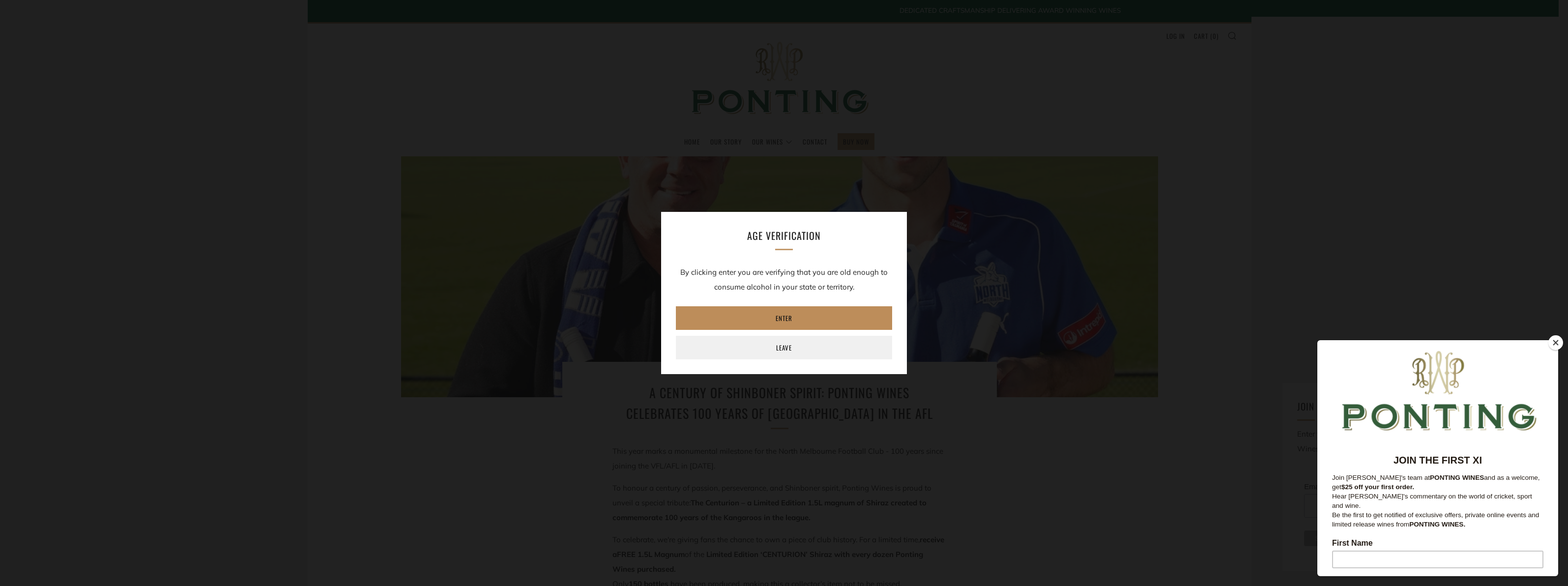
click at [821, 310] on link "Enter" at bounding box center [784, 318] width 216 height 24
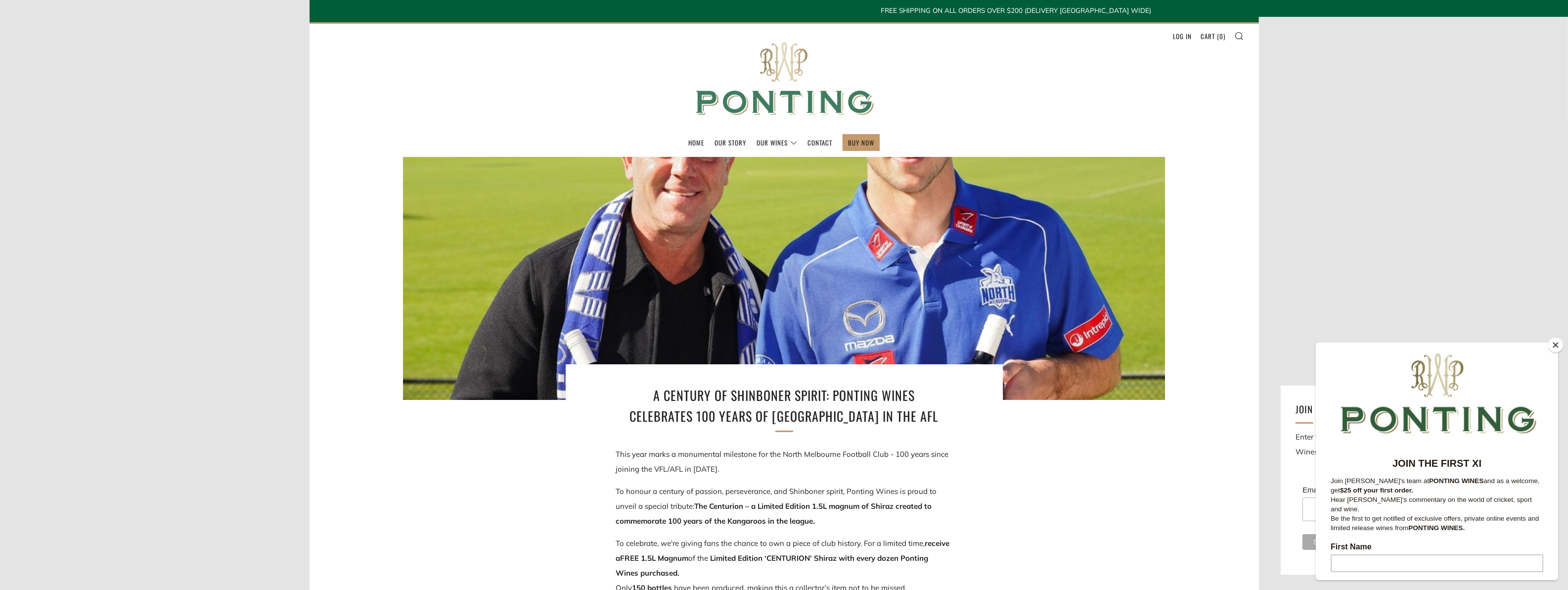
click at [787, 87] on img at bounding box center [785, 79] width 198 height 110
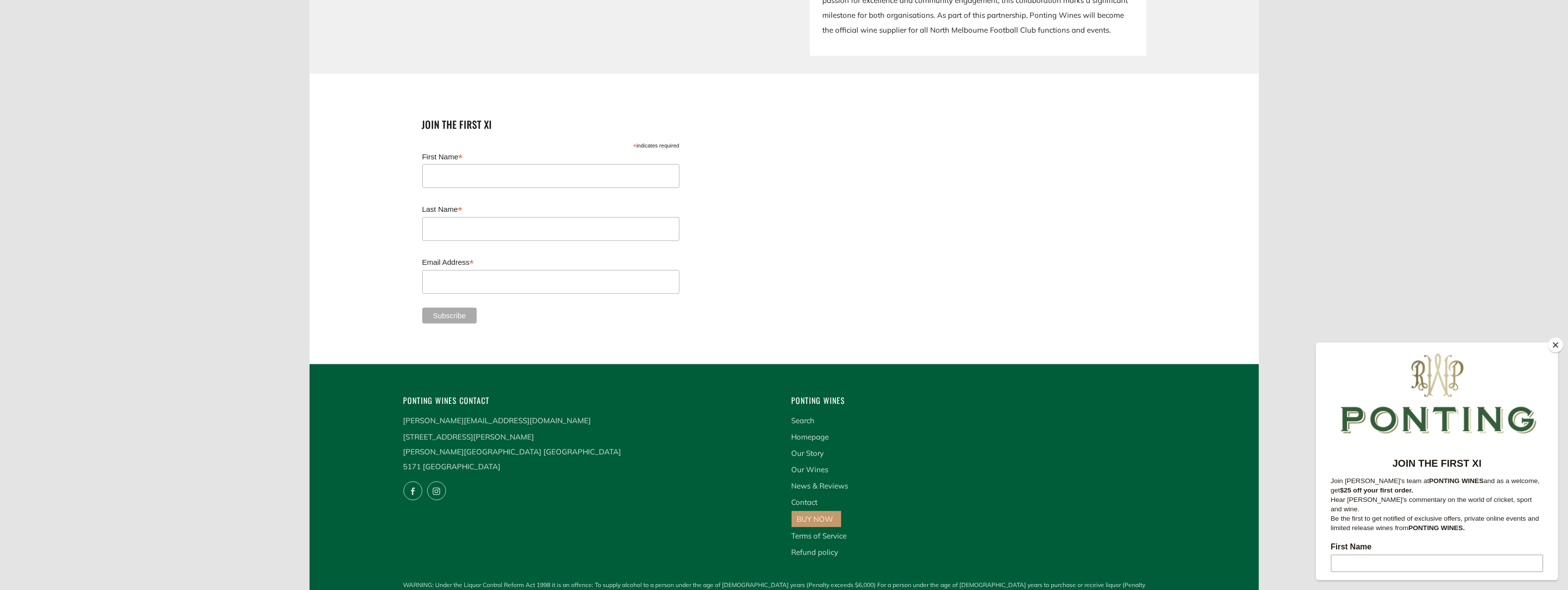
scroll to position [2455, 0]
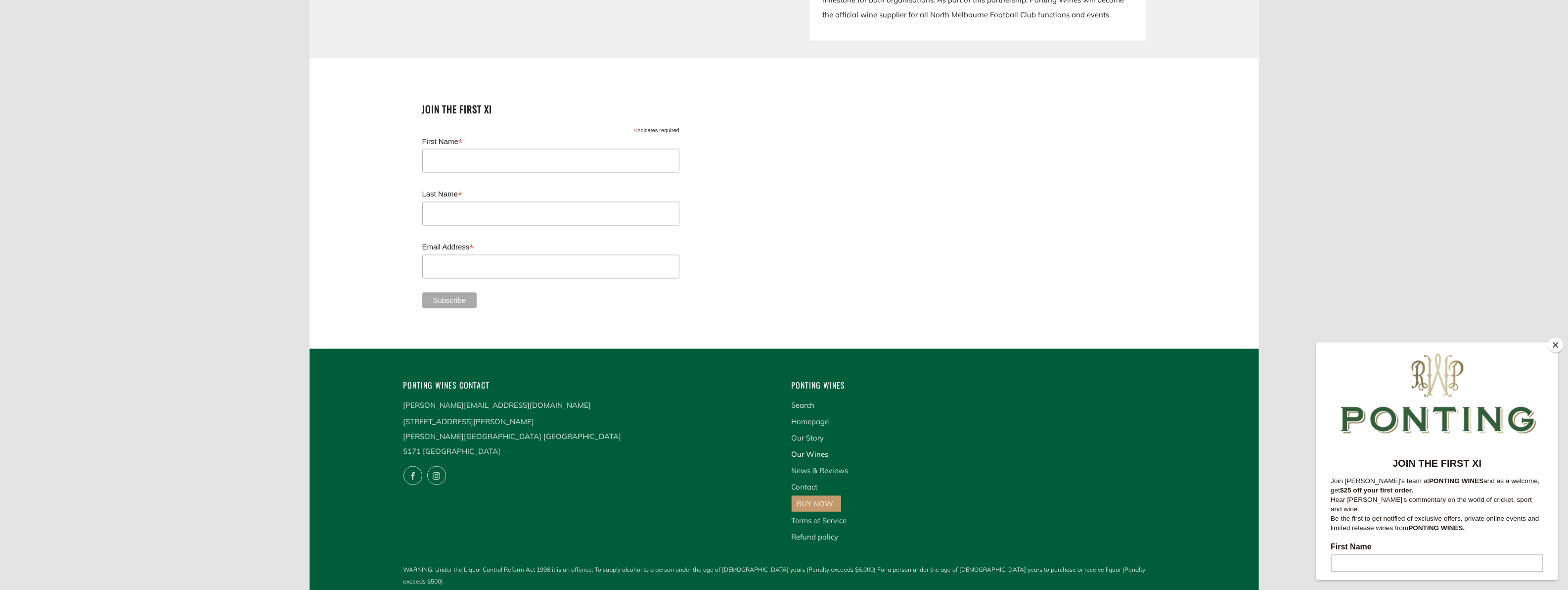
click at [814, 449] on link "Our Wines" at bounding box center [810, 453] width 37 height 9
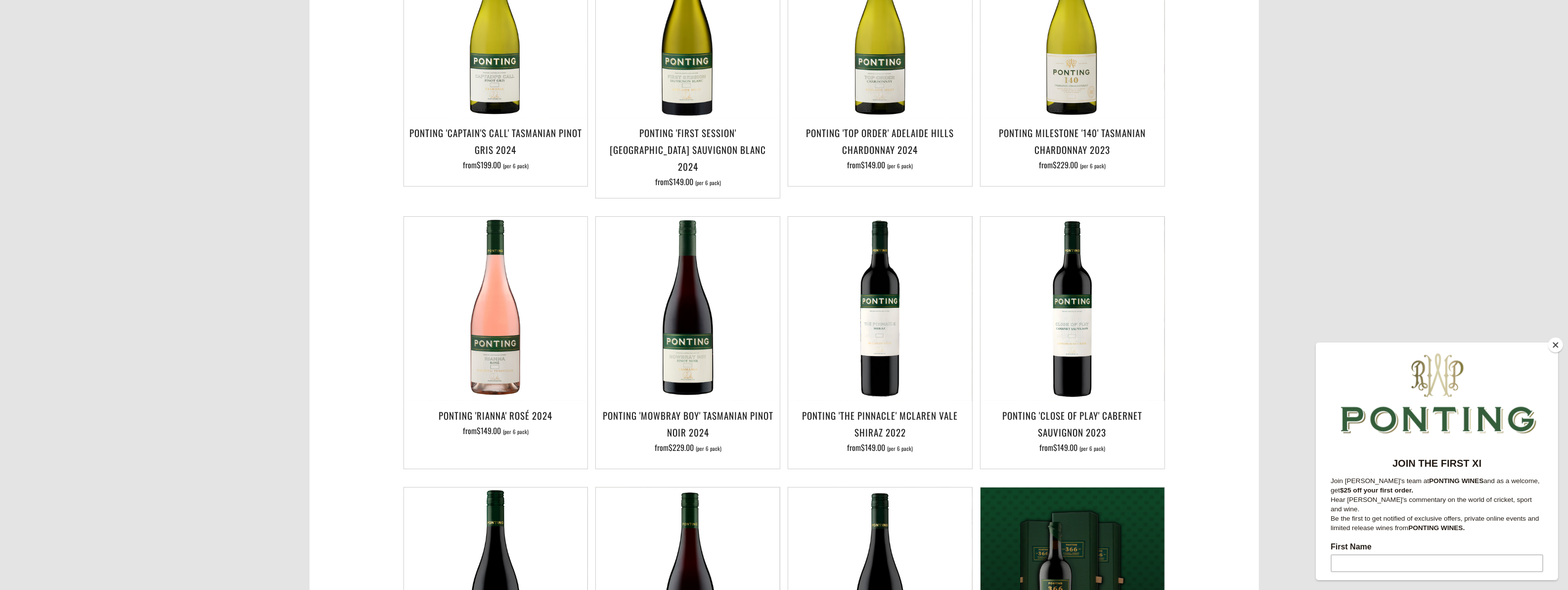
scroll to position [62, 0]
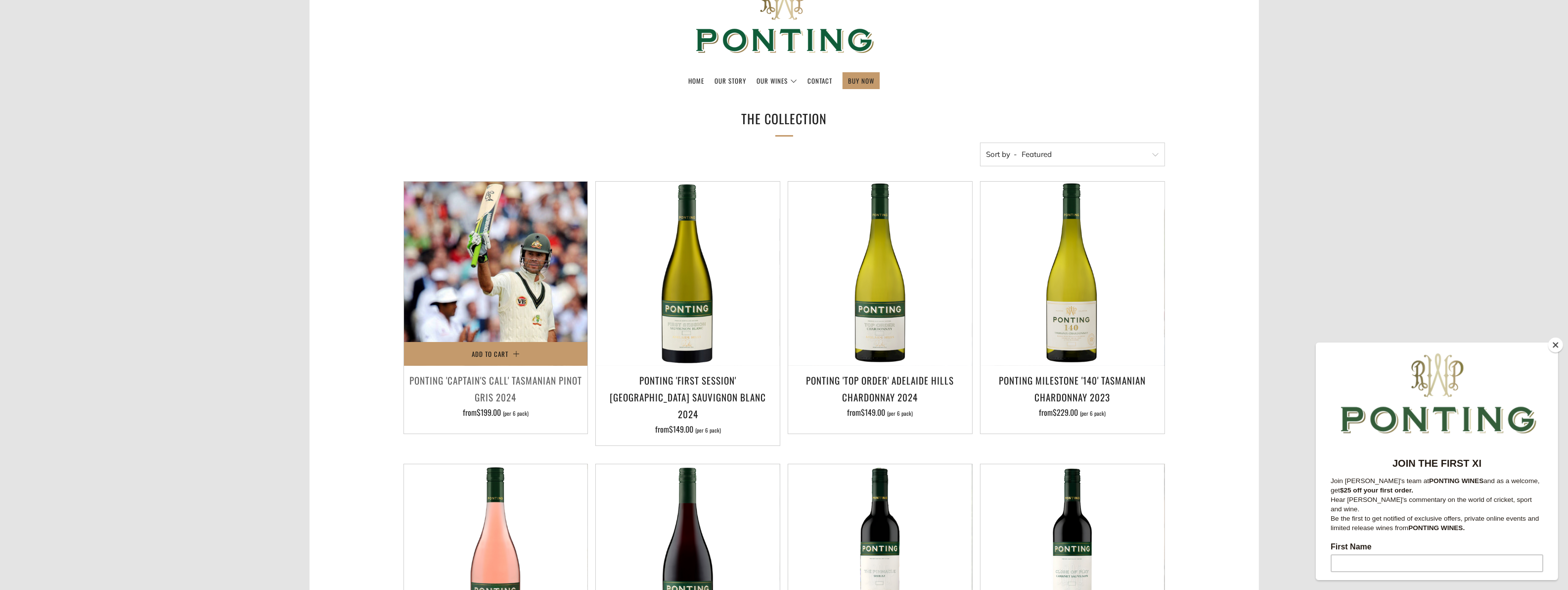
click at [498, 290] on img at bounding box center [496, 273] width 184 height 184
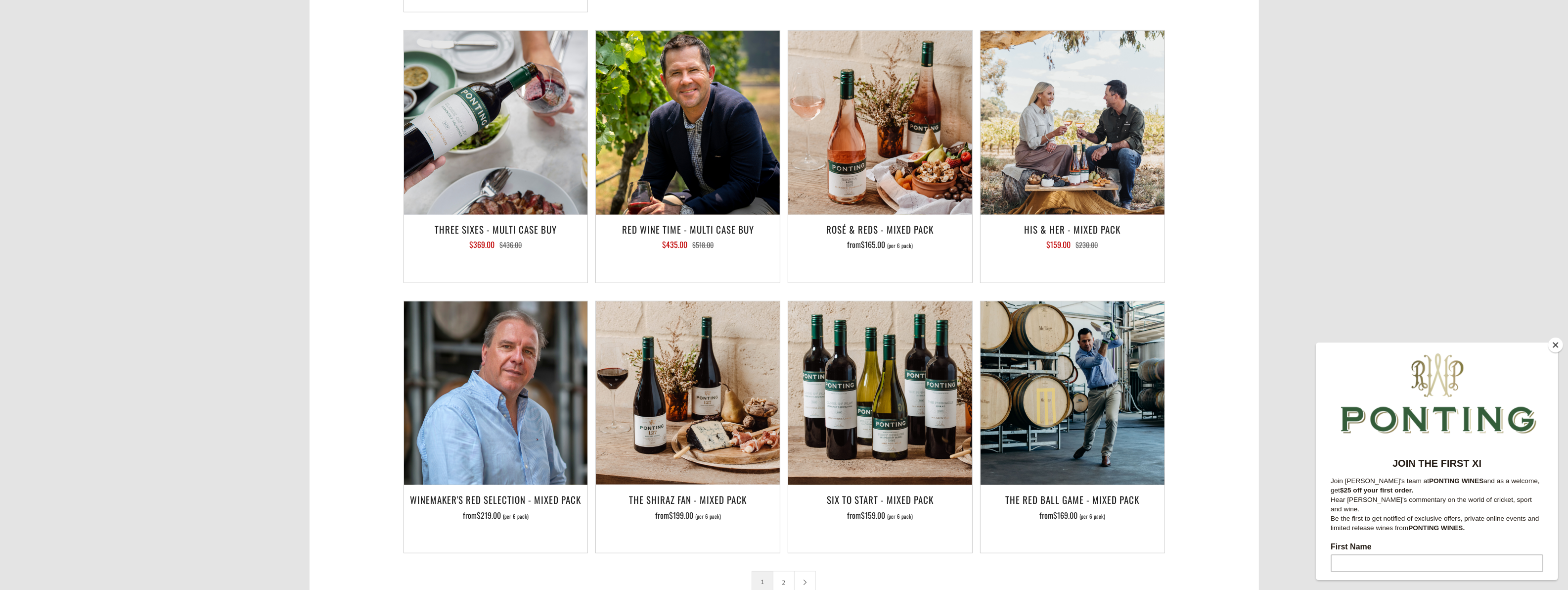
scroll to position [1546, 0]
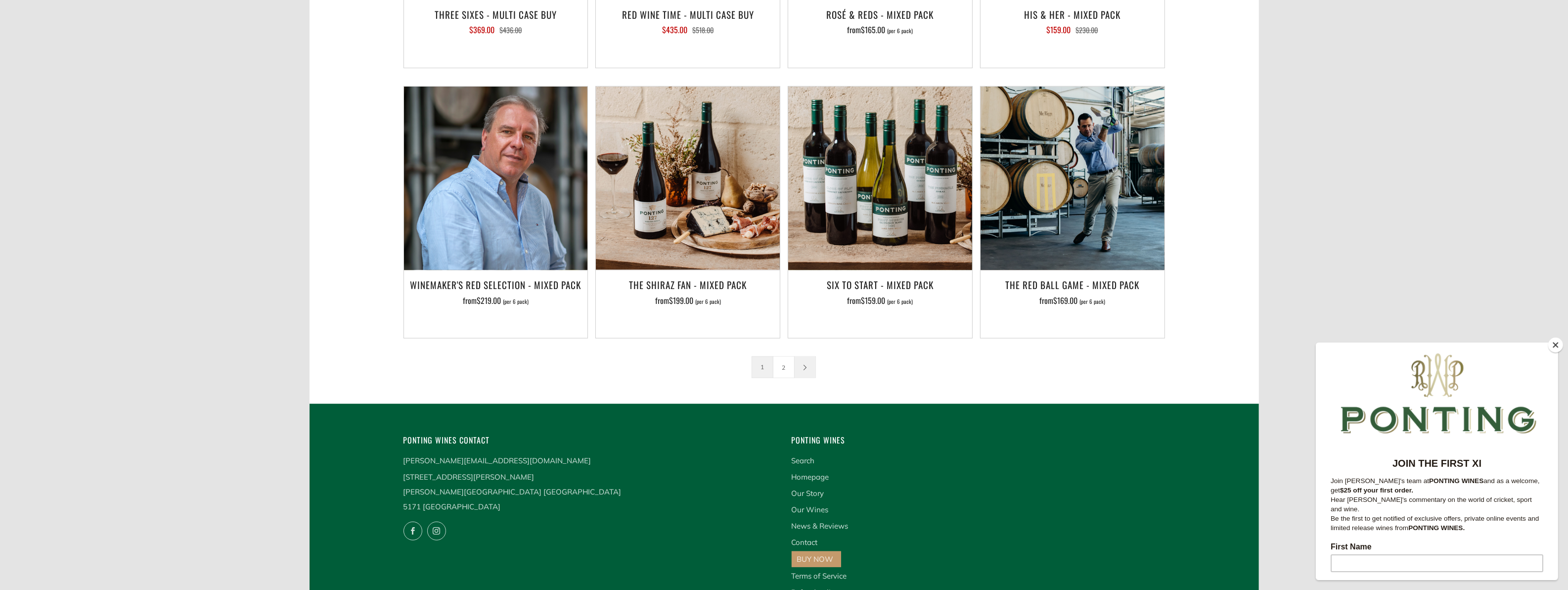
click at [809, 357] on link at bounding box center [806, 367] width 21 height 21
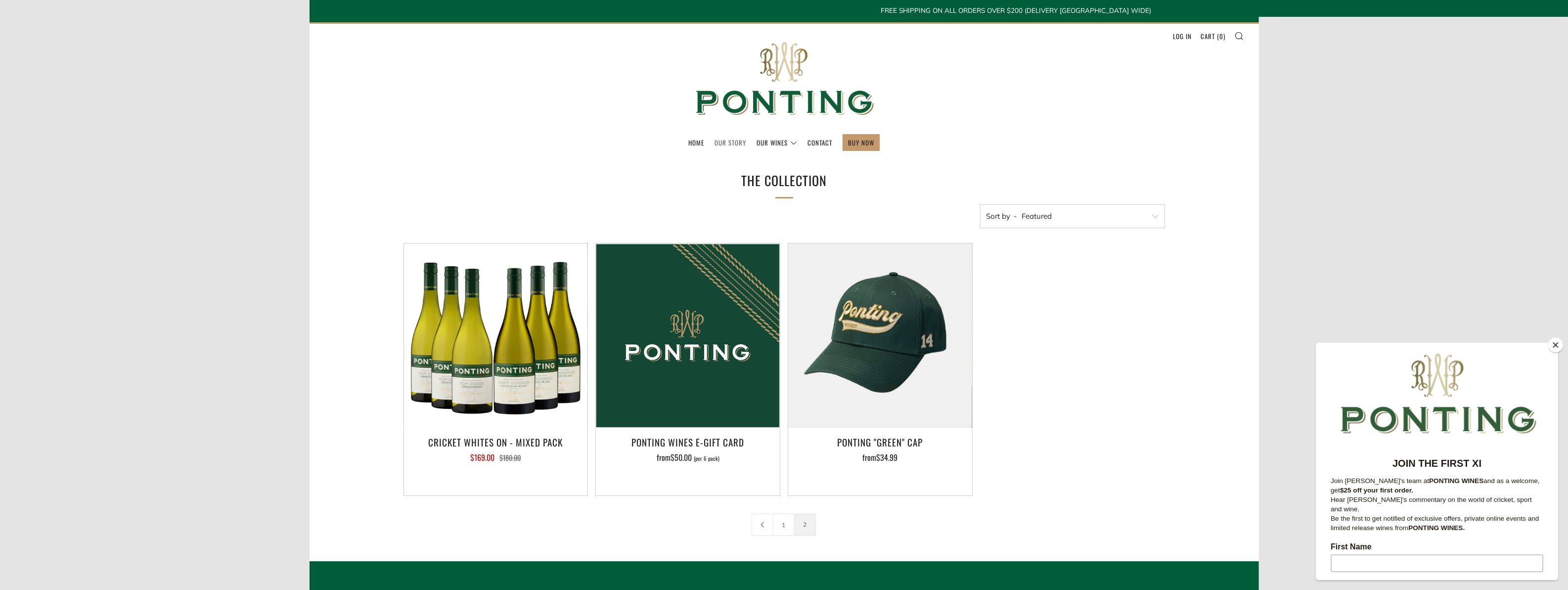
click at [731, 144] on link "Our Story" at bounding box center [730, 143] width 31 height 16
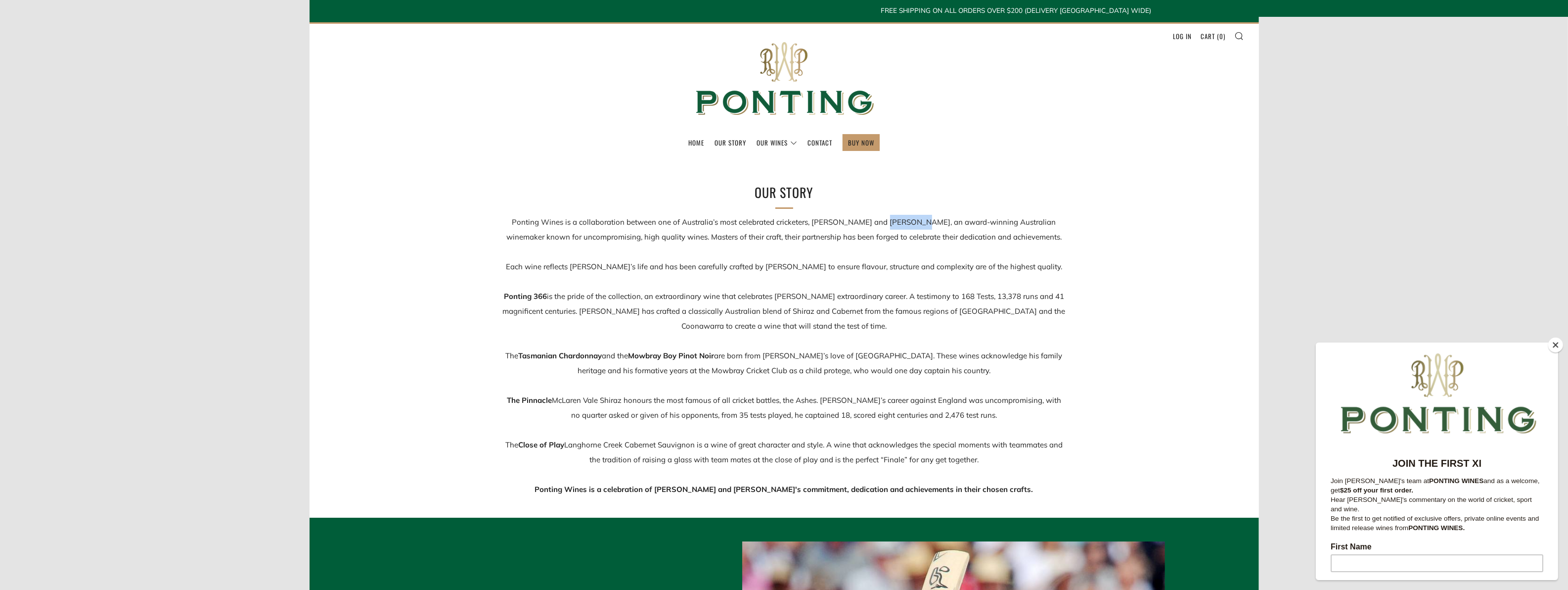
drag, startPoint x: 877, startPoint y: 224, endPoint x: 910, endPoint y: 221, distance: 33.1
click at [910, 221] on p "Ponting Wines is a collaboration between one of Australia’s most celebrated cri…" at bounding box center [784, 356] width 564 height 282
drag, startPoint x: 910, startPoint y: 221, endPoint x: 889, endPoint y: 224, distance: 21.2
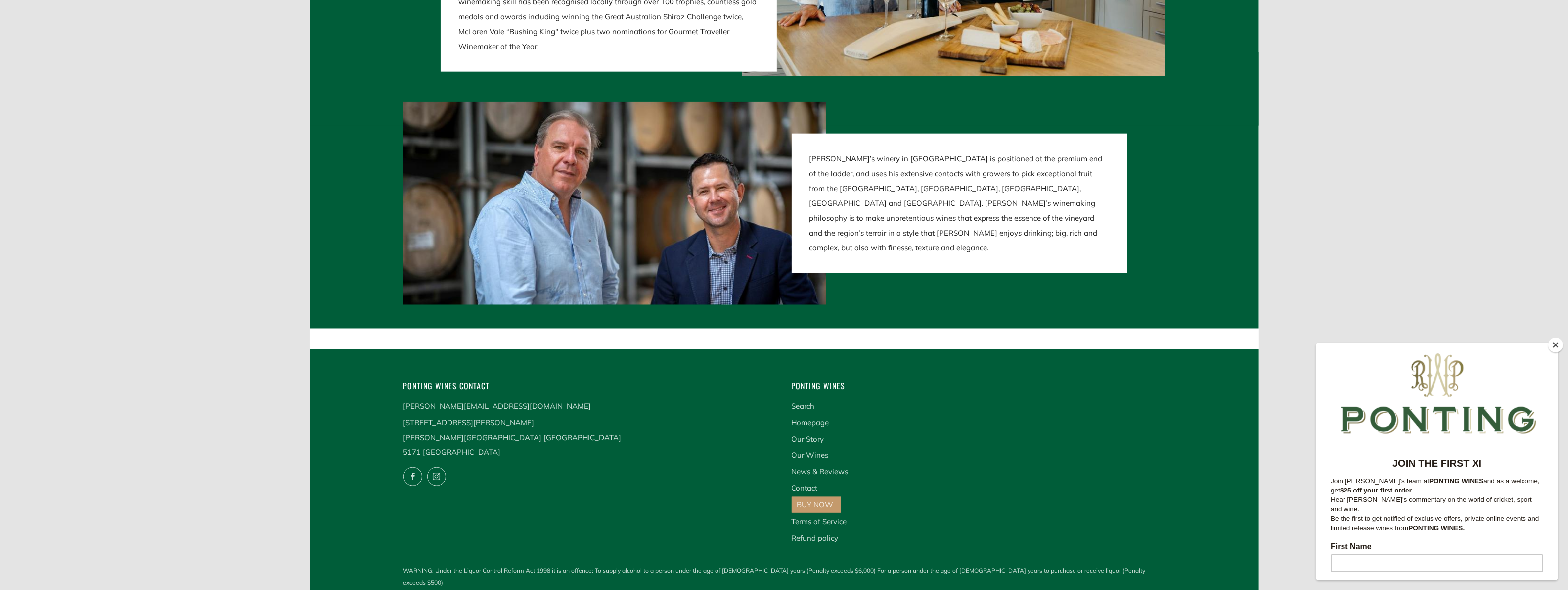
scroll to position [1948, 0]
